Goal: Check status

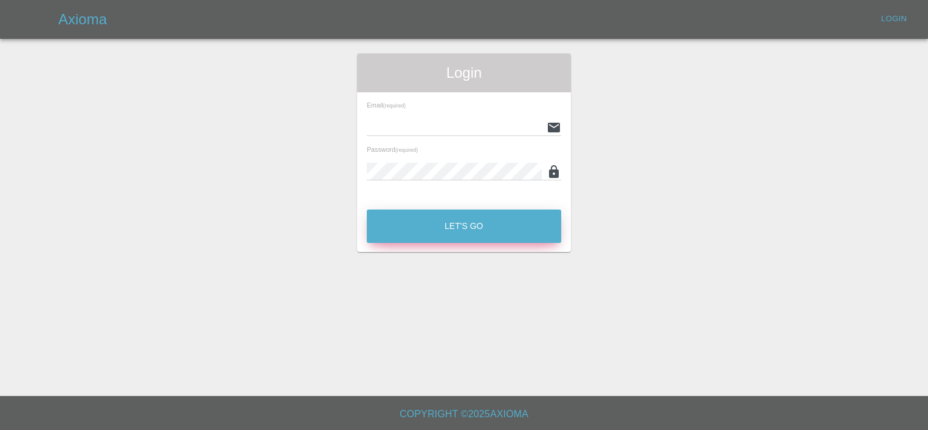
type input "[PERSON_NAME][EMAIL_ADDRESS][PERSON_NAME][DOMAIN_NAME]"
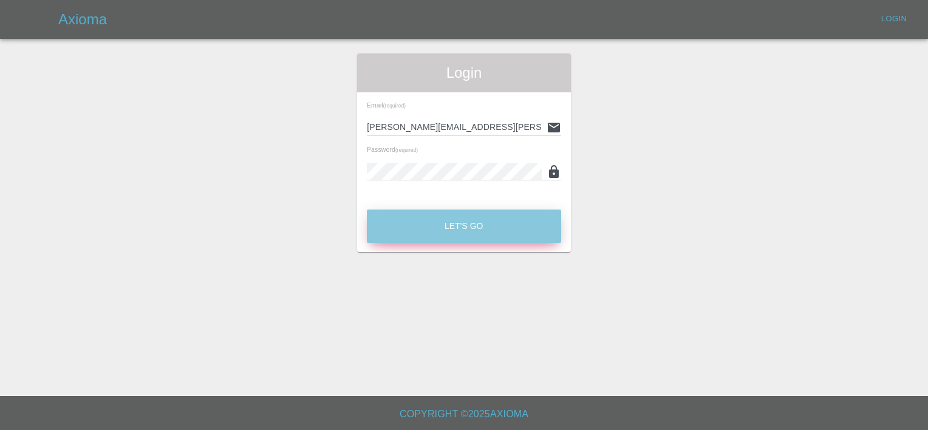
click at [441, 213] on button "Let's Go" at bounding box center [464, 226] width 194 height 33
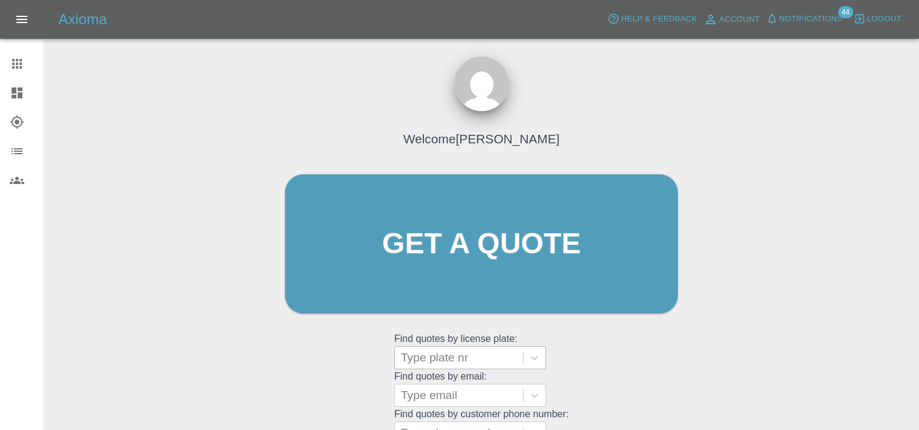
click at [465, 347] on div "Type plate nr" at bounding box center [459, 358] width 128 height 22
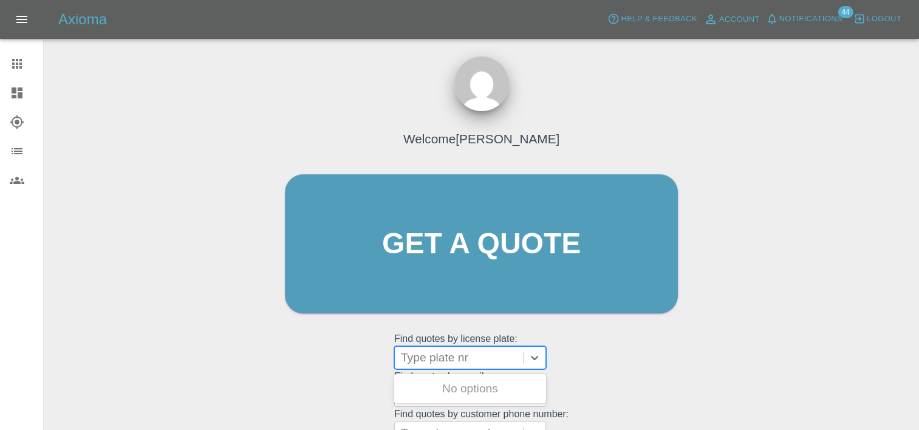
paste input "GN24ZWS"
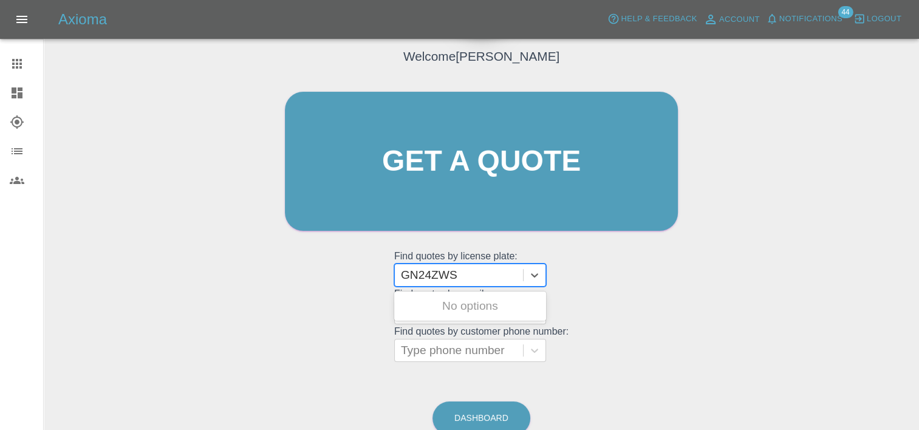
scroll to position [77, 0]
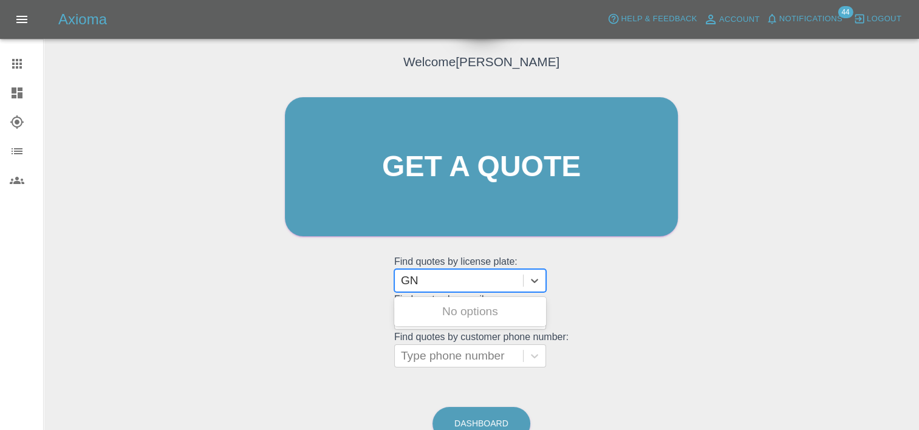
type input "G"
